Goal: Ask a question

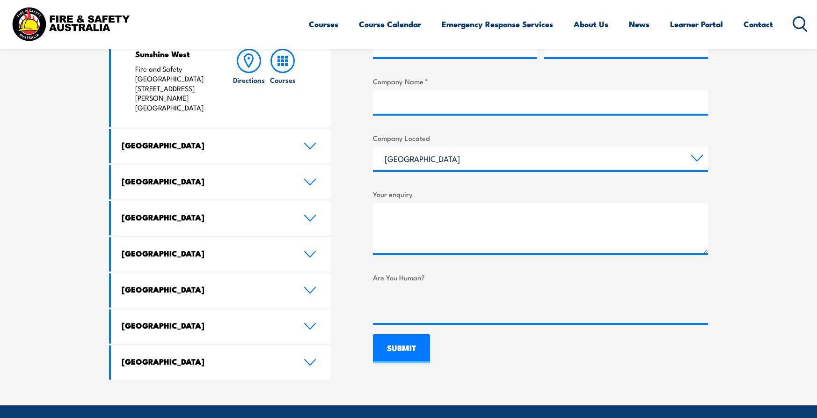
scroll to position [468, 0]
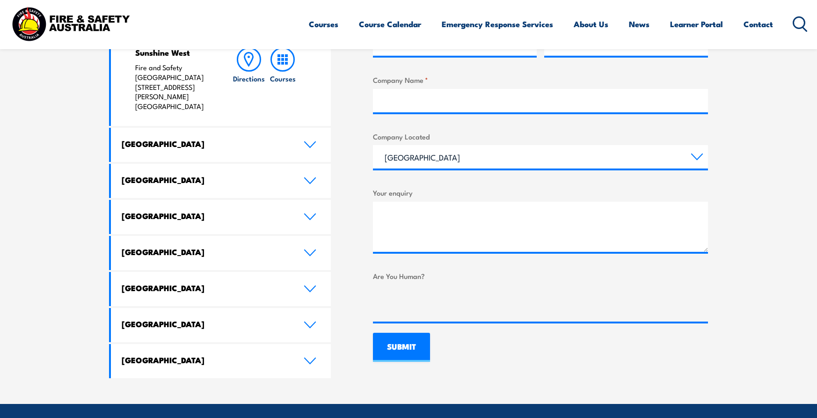
click at [315, 164] on link "[GEOGRAPHIC_DATA]" at bounding box center [221, 181] width 220 height 34
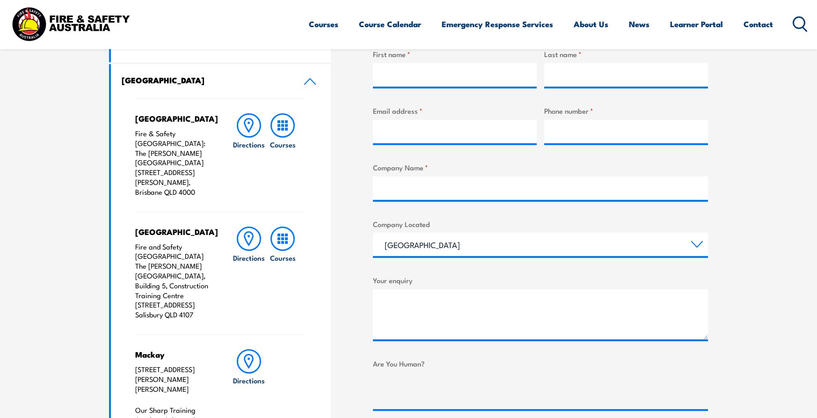
scroll to position [374, 0]
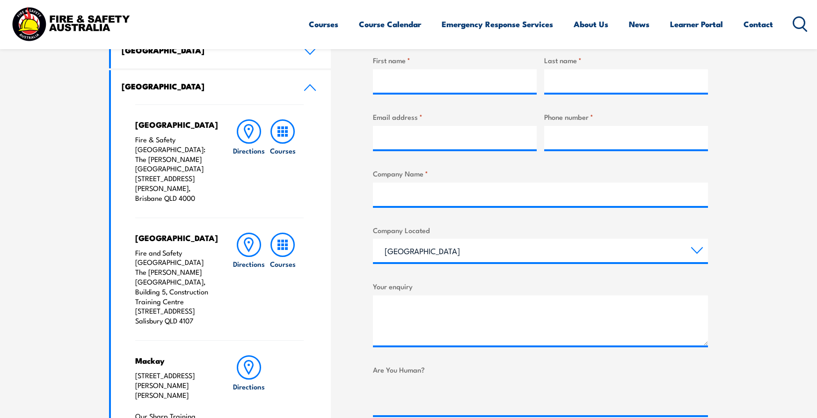
click at [308, 86] on icon at bounding box center [310, 88] width 11 height 6
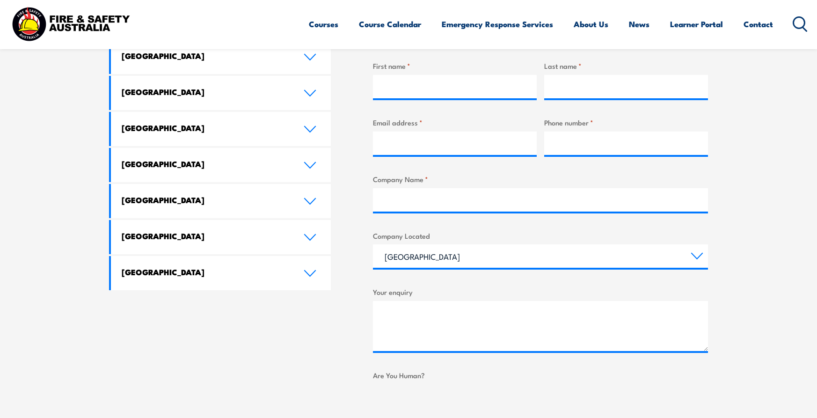
scroll to position [281, 0]
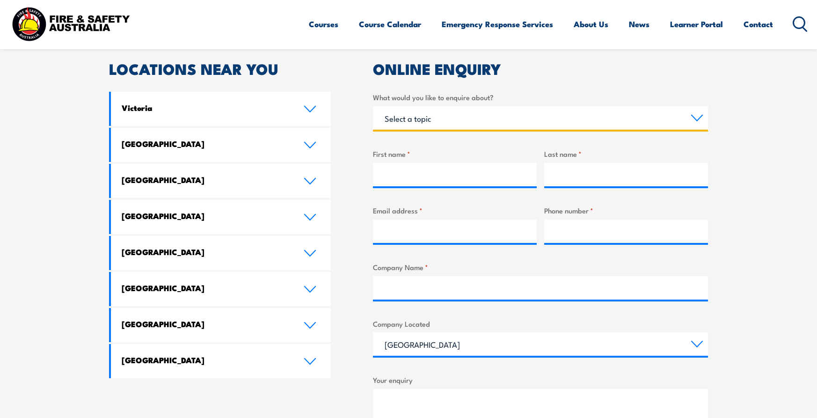
click at [696, 117] on select "Select a topic Training Emergency Response Services General Enquiry" at bounding box center [540, 117] width 335 height 23
select select "Training"
click at [373, 106] on select "Select a topic Training Emergency Response Services General Enquiry" at bounding box center [540, 117] width 335 height 23
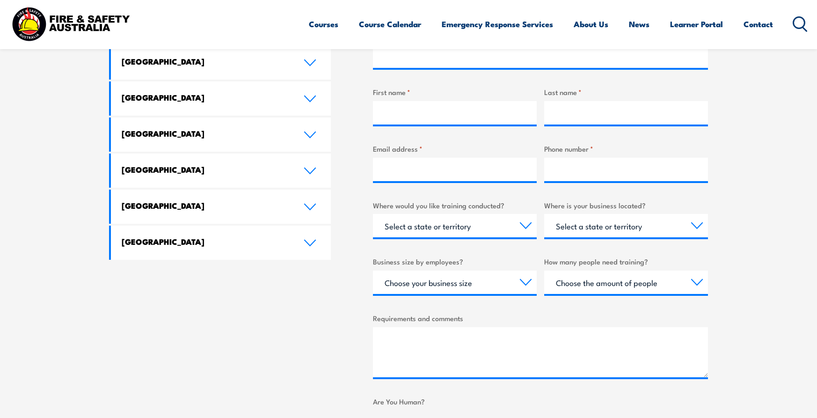
scroll to position [468, 0]
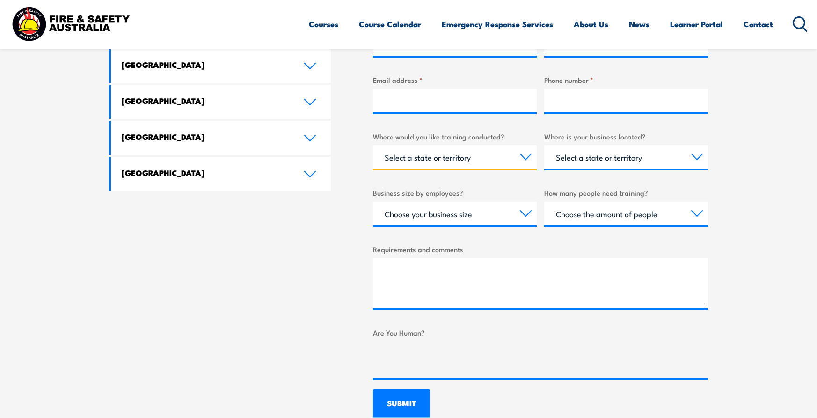
click at [523, 157] on select "Select a state or territory Nationally - multiple locations [GEOGRAPHIC_DATA] […" at bounding box center [455, 156] width 164 height 23
select select "QLD"
click at [373, 145] on select "Select a state or territory Nationally - multiple locations [GEOGRAPHIC_DATA] […" at bounding box center [455, 156] width 164 height 23
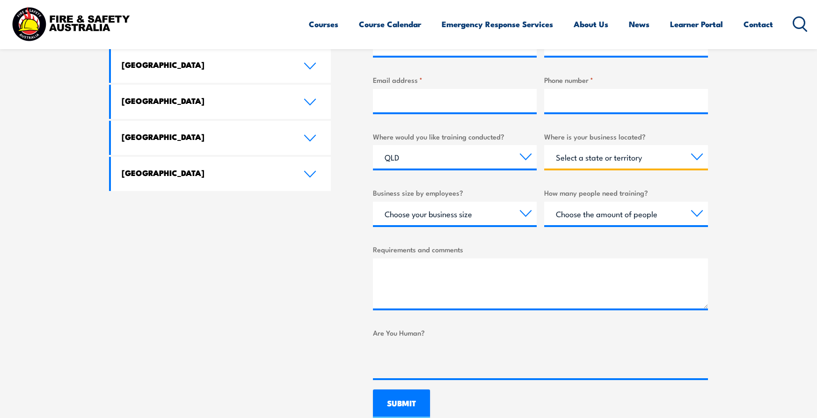
click at [696, 158] on select "Select a state or territory [GEOGRAPHIC_DATA] [GEOGRAPHIC_DATA] [GEOGRAPHIC_DAT…" at bounding box center [626, 156] width 164 height 23
select select "QLD"
click at [544, 145] on select "Select a state or territory [GEOGRAPHIC_DATA] [GEOGRAPHIC_DATA] [GEOGRAPHIC_DAT…" at bounding box center [626, 156] width 164 height 23
click at [528, 214] on select "Choose your business size 1 to 19 20 to 199 200+" at bounding box center [455, 213] width 164 height 23
select select "1 to 19"
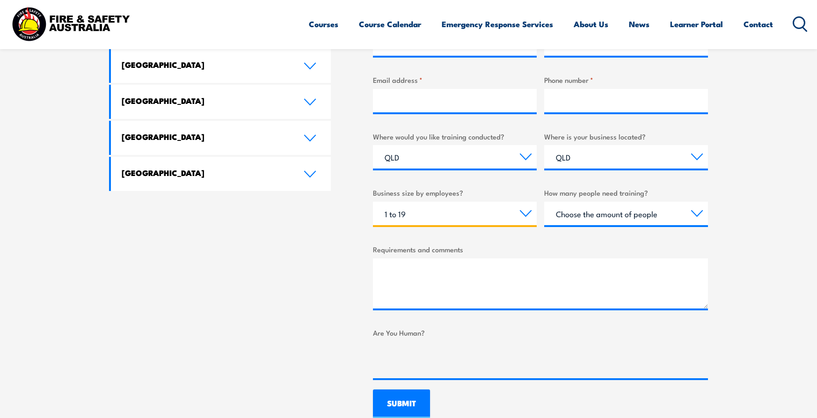
click at [373, 202] on select "Choose your business size 1 to 19 20 to 199 200+" at bounding box center [455, 213] width 164 height 23
click at [700, 212] on select "Choose the amount of people 1 to 4 5 to 19 20+" at bounding box center [626, 213] width 164 height 23
select select "1 to 4"
click at [544, 202] on select "Choose the amount of people 1 to 4 5 to 19 20+" at bounding box center [626, 213] width 164 height 23
